Goal: Use online tool/utility: Utilize a website feature to perform a specific function

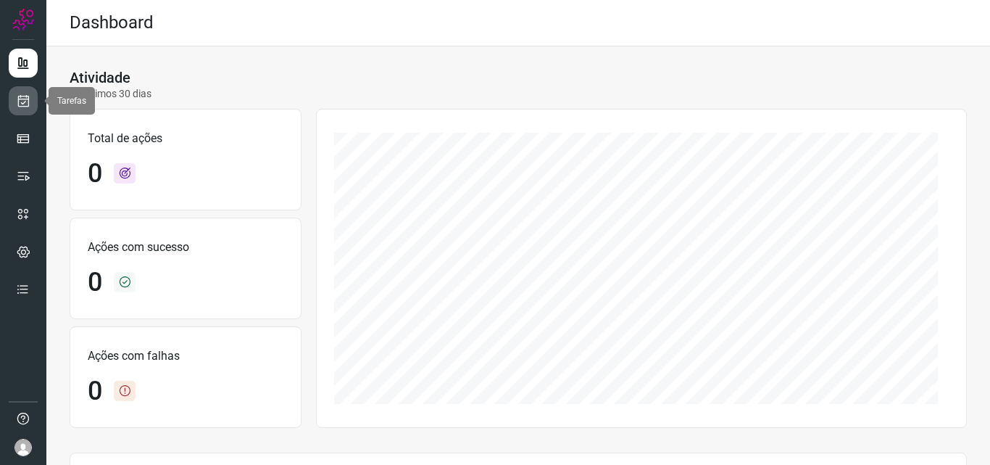
click at [22, 104] on icon at bounding box center [23, 100] width 15 height 14
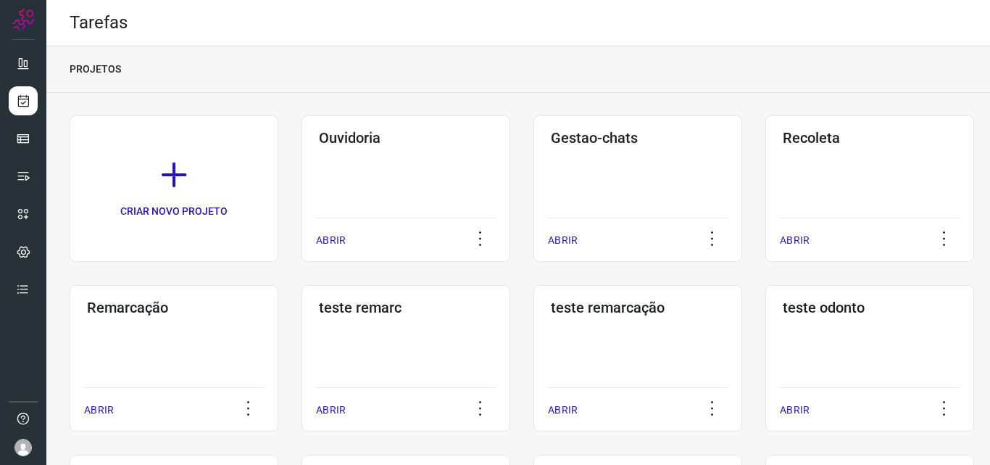
click at [205, 320] on div "Remarcação ABRIR" at bounding box center [174, 358] width 209 height 146
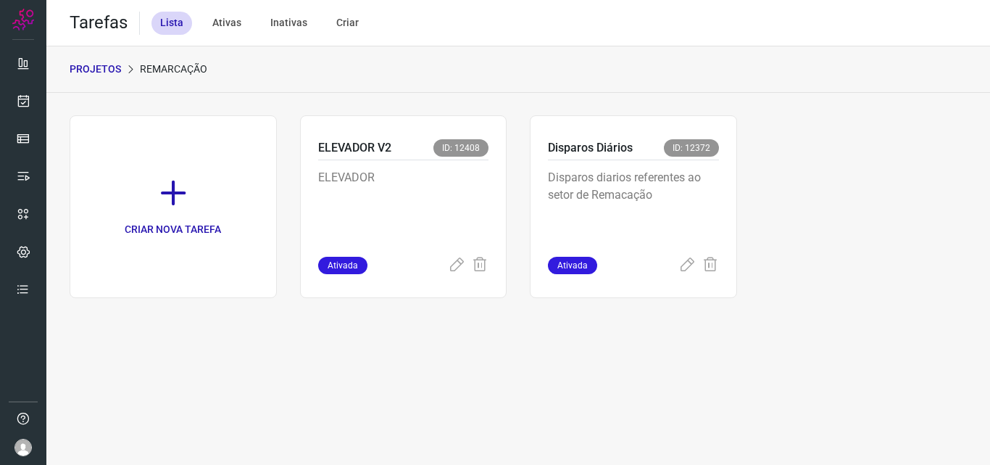
click at [609, 213] on p "Disparos diarios referentes ao setor de Remacação" at bounding box center [633, 205] width 171 height 72
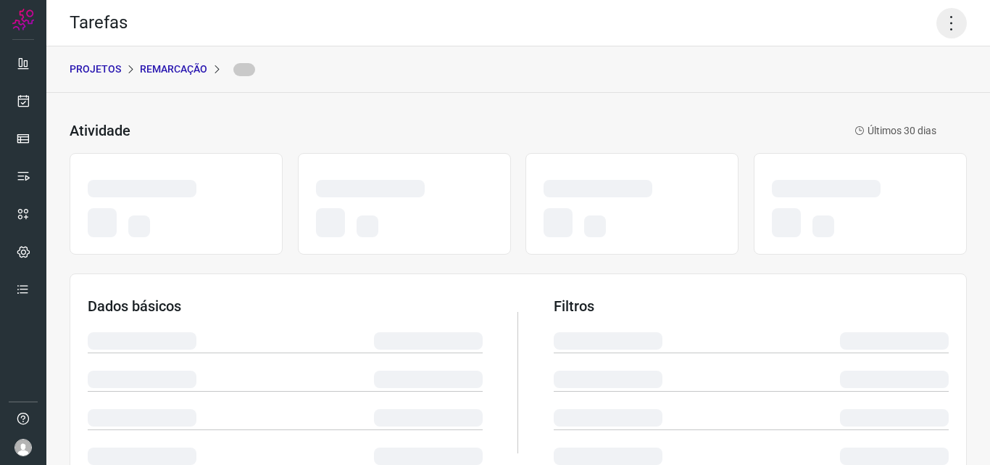
click at [936, 22] on icon at bounding box center [951, 23] width 30 height 30
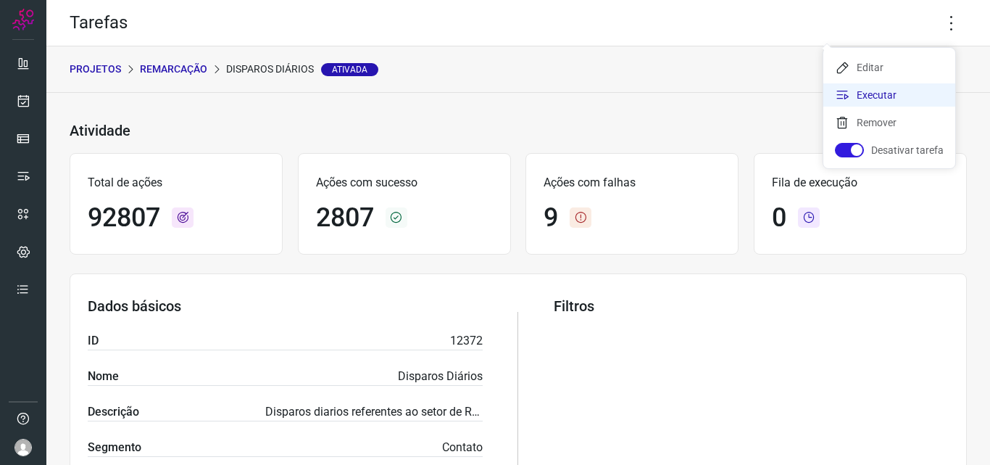
click at [889, 88] on li "Executar" at bounding box center [889, 94] width 132 height 23
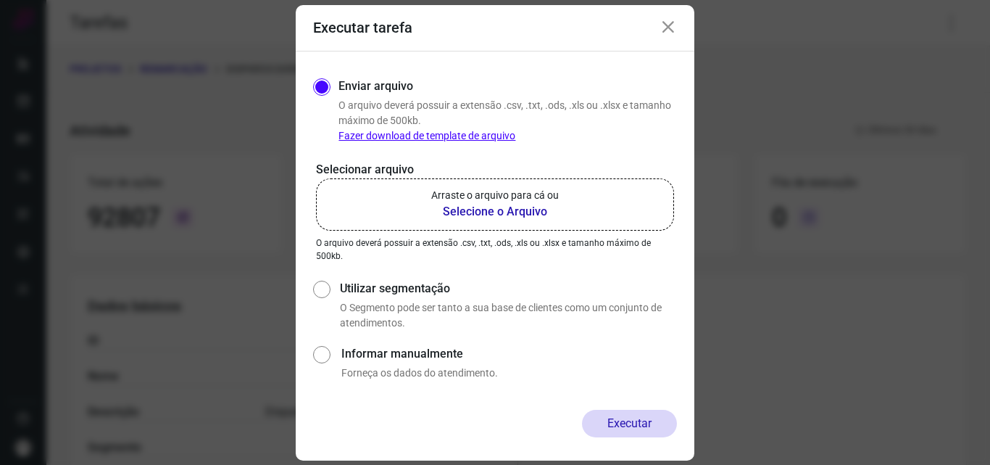
click at [525, 207] on b "Selecione o Arquivo" at bounding box center [495, 211] width 128 height 17
click at [0, 0] on input "Arraste o arquivo para cá ou Selecione o Arquivo" at bounding box center [0, 0] width 0 height 0
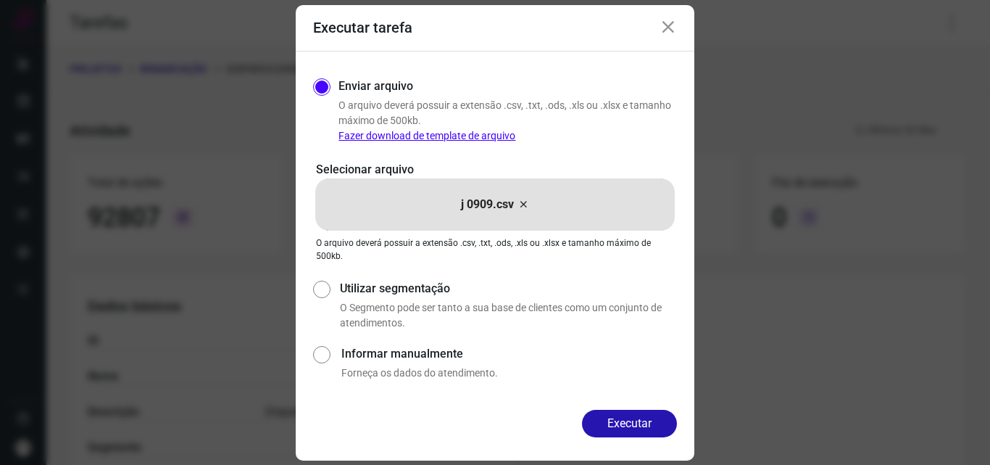
click at [338, 107] on div "Enviar arquivo O arquivo deverá possuir a extensão .csv, .txt, .ods, .xls ou .x…" at bounding box center [505, 111] width 344 height 66
click at [621, 433] on button "Executar" at bounding box center [629, 423] width 95 height 28
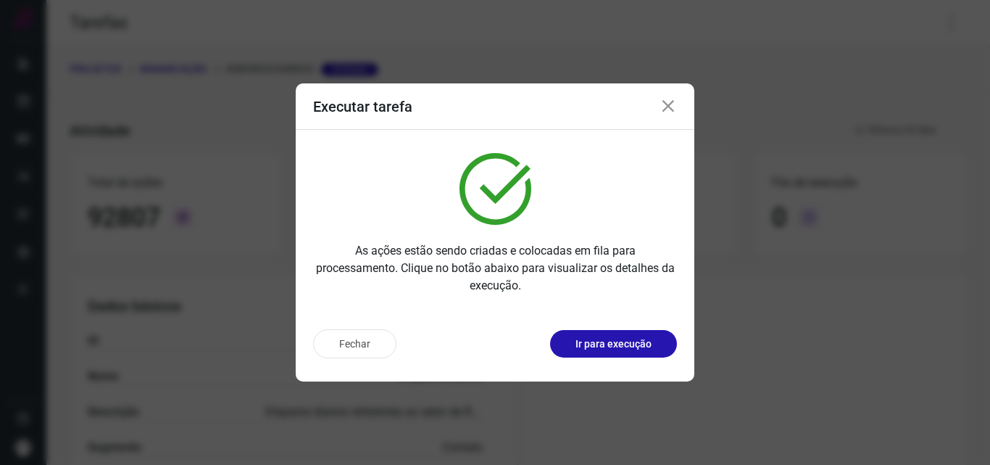
click at [625, 354] on button "Ir para execução" at bounding box center [613, 344] width 127 height 28
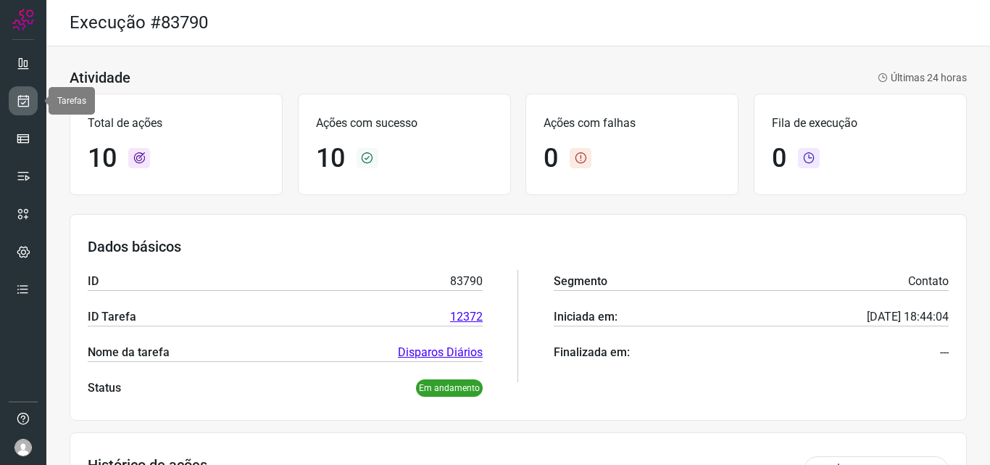
click at [23, 98] on icon at bounding box center [23, 100] width 15 height 14
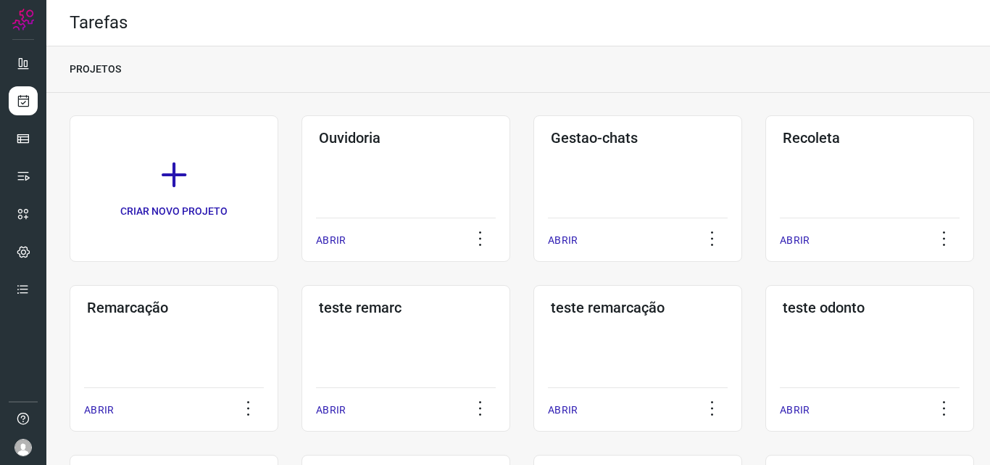
click at [172, 317] on div "Remarcação ABRIR" at bounding box center [174, 358] width 209 height 146
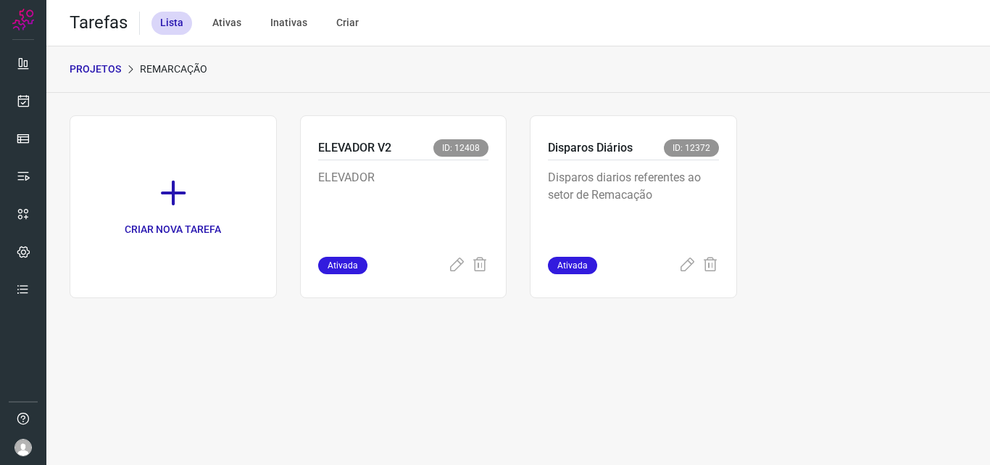
click at [624, 219] on p "Disparos diarios referentes ao setor de Remacação" at bounding box center [633, 205] width 171 height 72
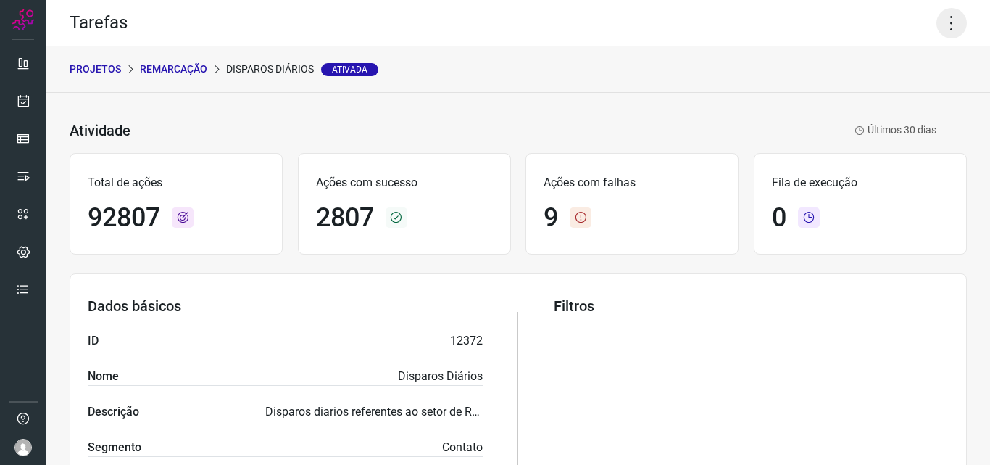
click at [936, 22] on icon at bounding box center [951, 23] width 30 height 30
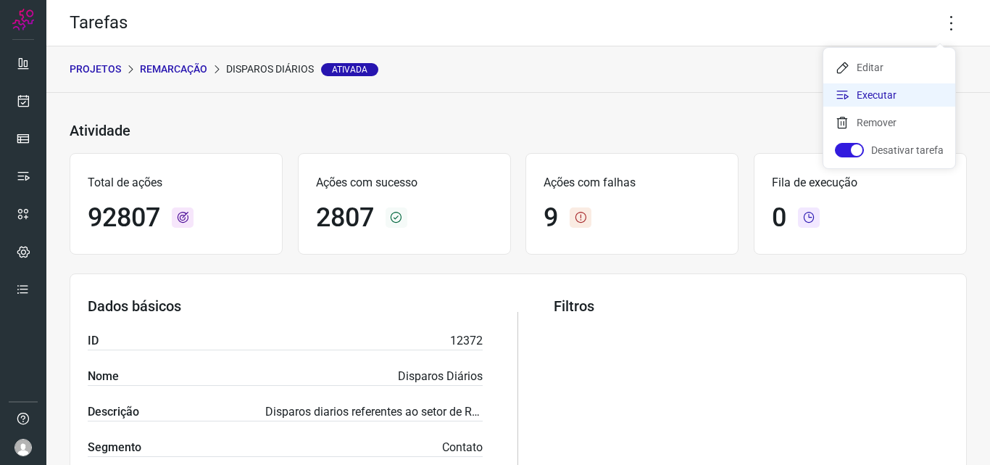
click at [907, 86] on li "Executar" at bounding box center [889, 94] width 132 height 23
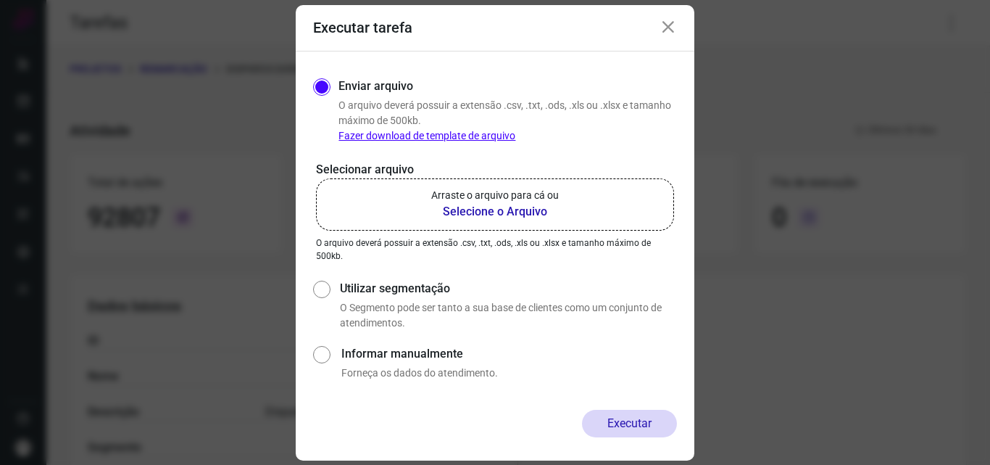
click at [547, 212] on b "Selecione o Arquivo" at bounding box center [495, 211] width 128 height 17
click at [0, 0] on input "Arraste o arquivo para cá ou Selecione o Arquivo" at bounding box center [0, 0] width 0 height 0
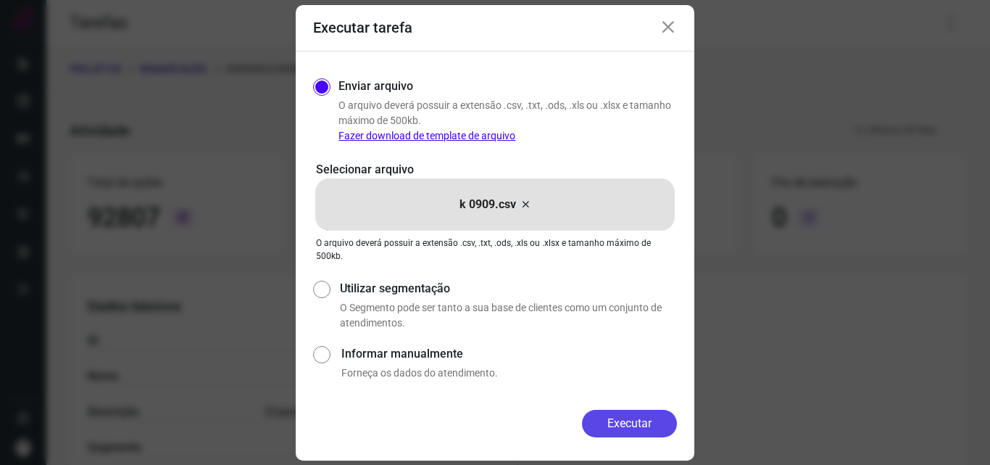
click at [614, 412] on button "Executar" at bounding box center [629, 423] width 95 height 28
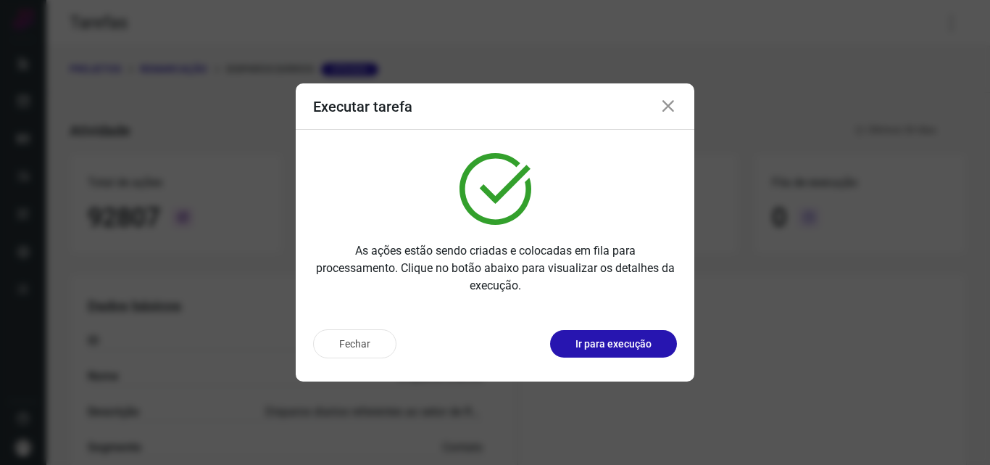
click at [603, 352] on button "Ir para execução" at bounding box center [613, 344] width 127 height 28
